Goal: Navigation & Orientation: Find specific page/section

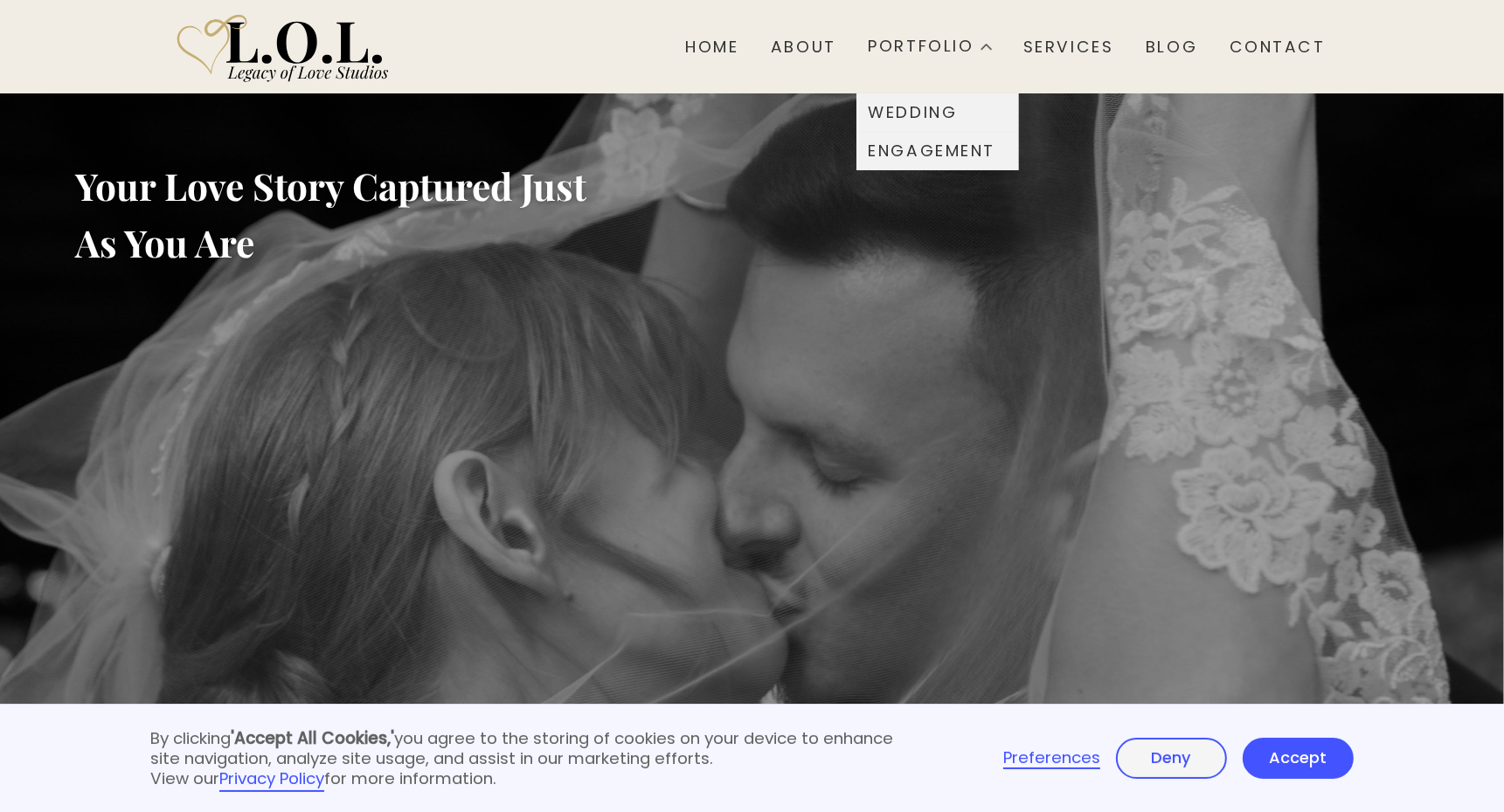
click at [893, 153] on div "Engagement" at bounding box center [932, 151] width 127 height 17
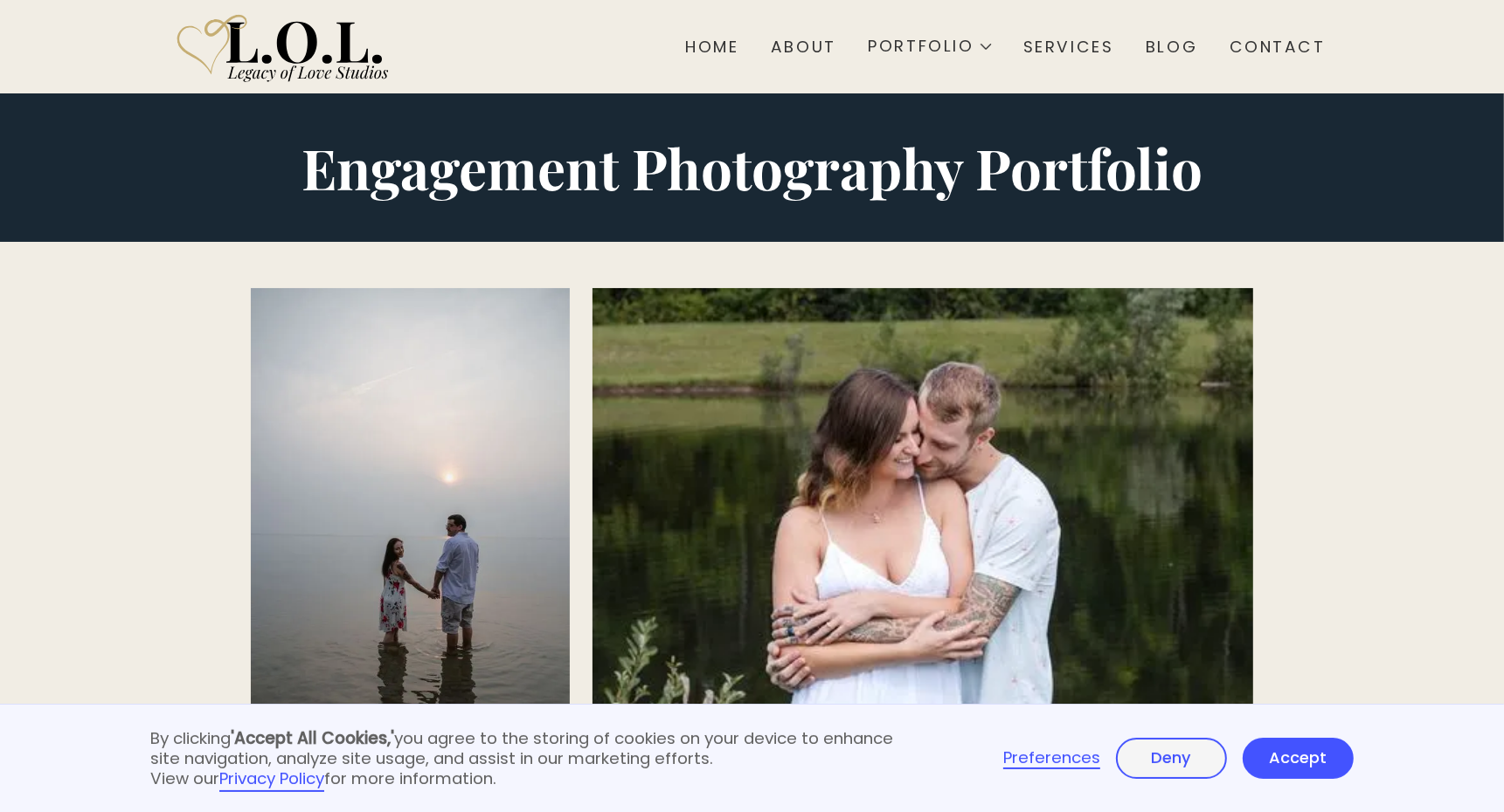
click at [721, 44] on div "Home" at bounding box center [712, 47] width 54 height 20
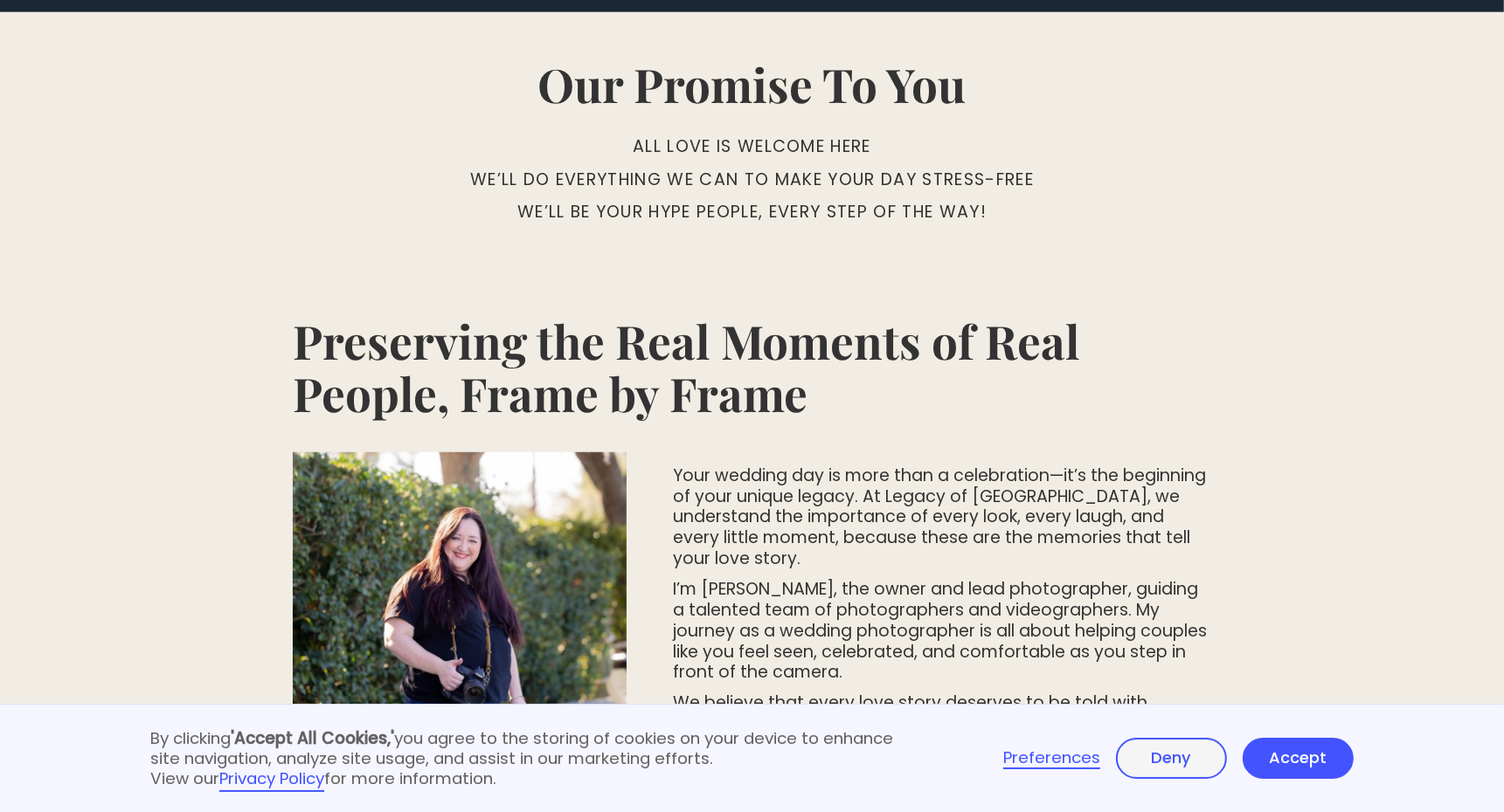
scroll to position [632, 0]
